Goal: Navigation & Orientation: Go to known website

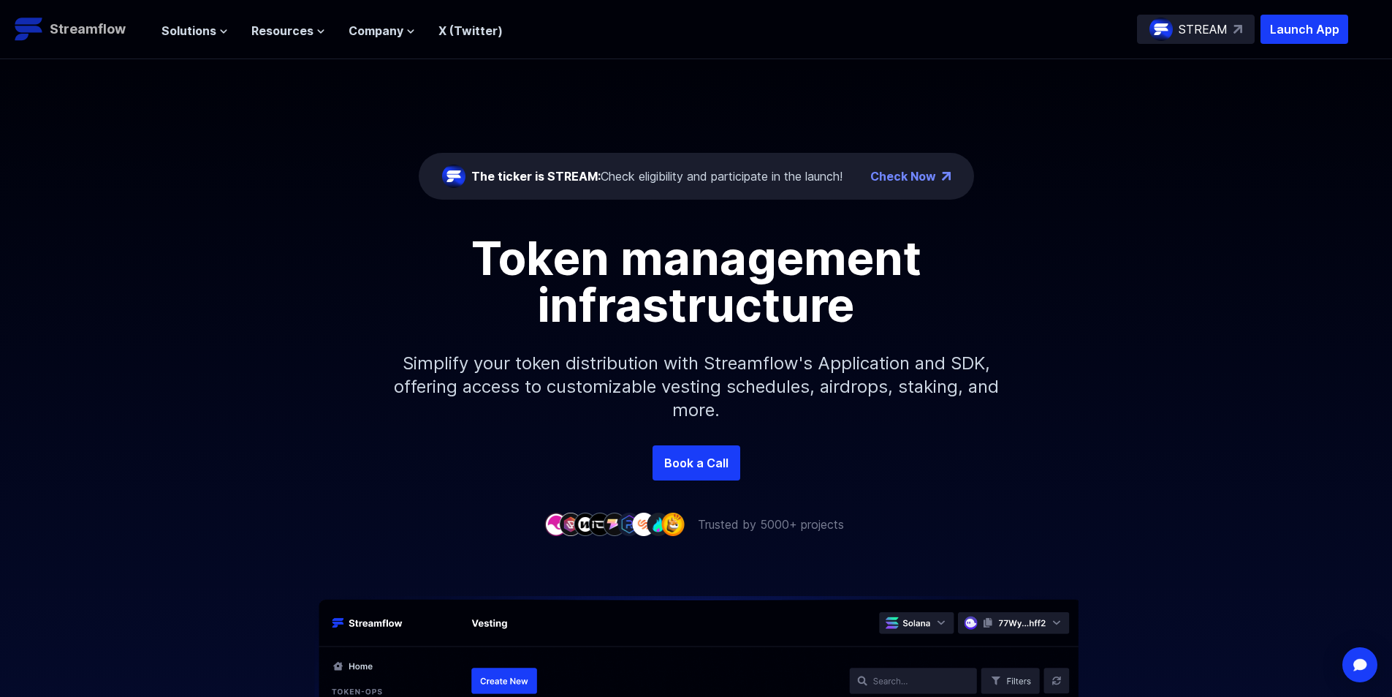
click at [95, 27] on p "Streamflow" at bounding box center [88, 29] width 76 height 20
click at [291, 29] on span "Resources" at bounding box center [282, 31] width 62 height 18
click at [1273, 30] on p "Launch App" at bounding box center [1305, 29] width 88 height 29
